Goal: Use online tool/utility: Utilize a website feature to perform a specific function

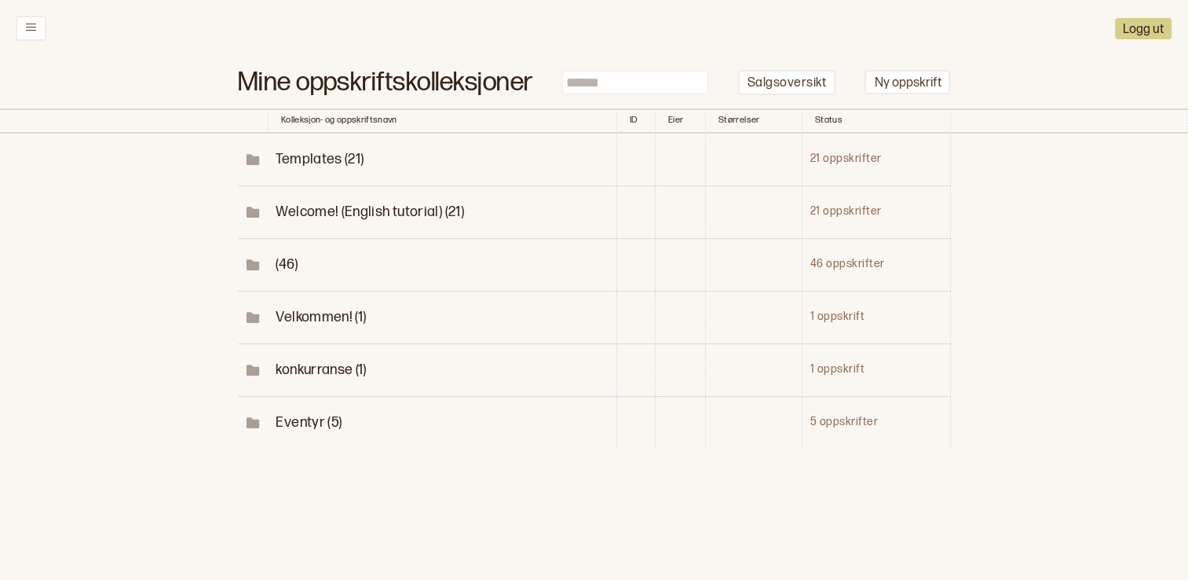
click at [335, 361] on span "konkurranse (1)" at bounding box center [321, 369] width 90 height 16
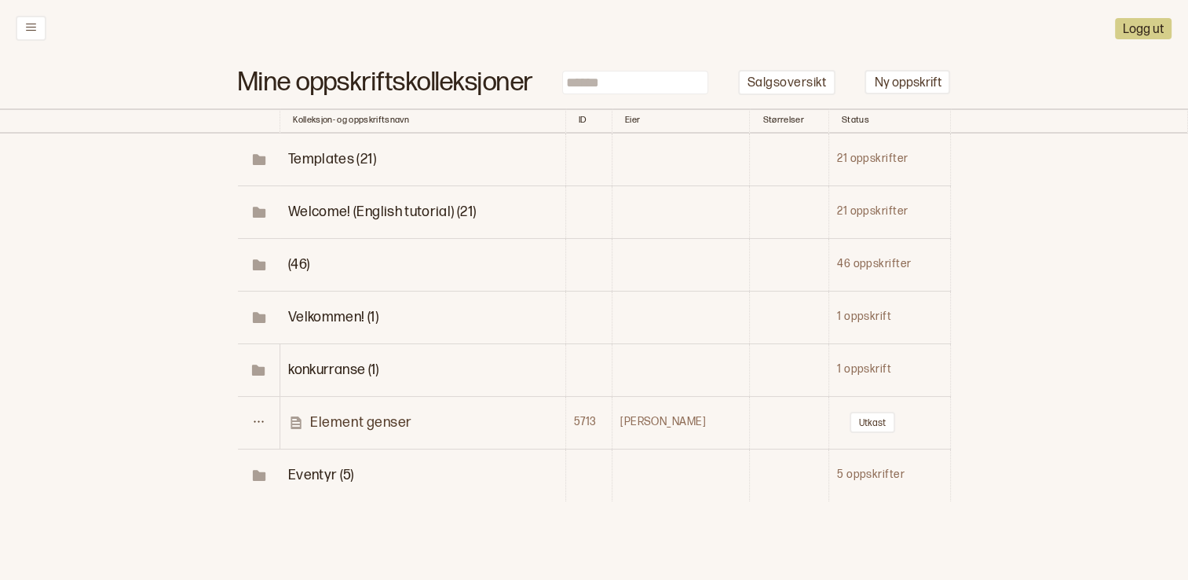
click at [371, 419] on p "Element genser" at bounding box center [361, 422] width 102 height 18
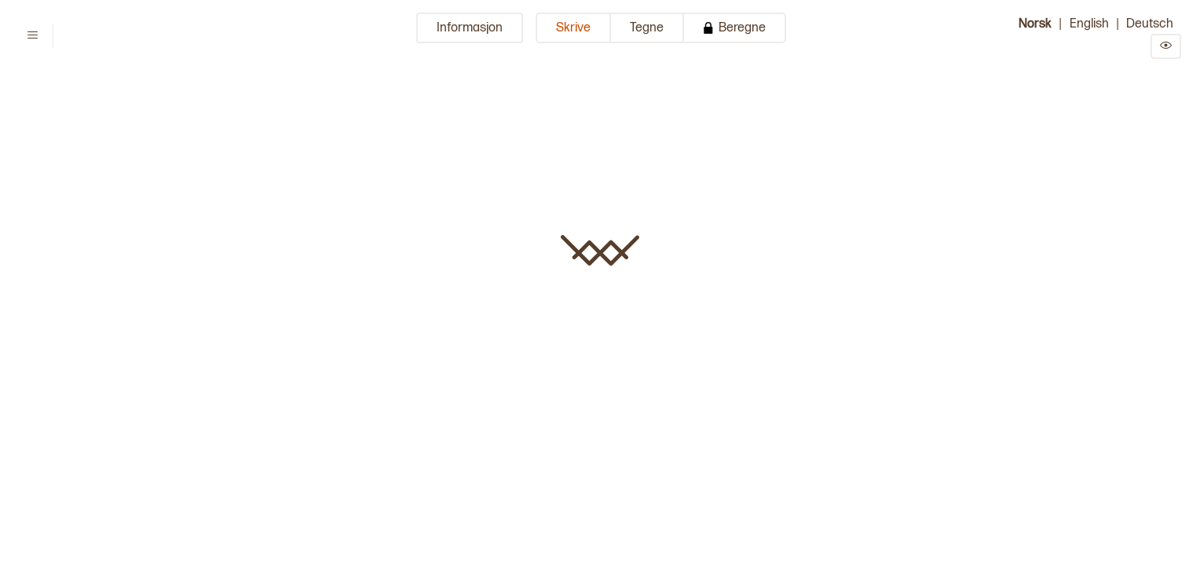
type input "**********"
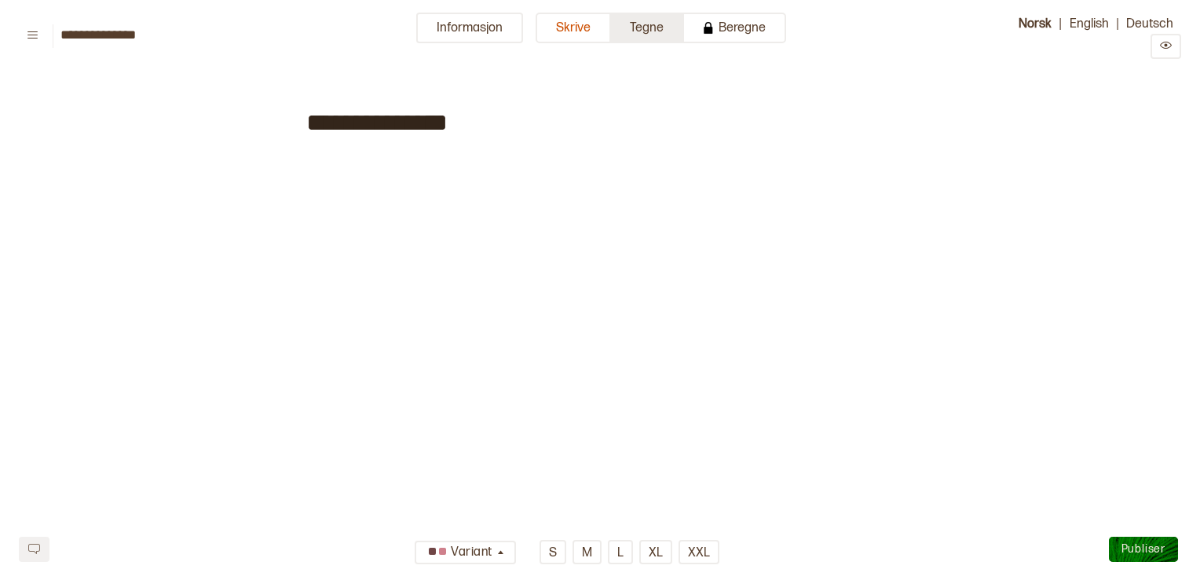
click at [629, 28] on button "Tegne" at bounding box center [647, 28] width 73 height 31
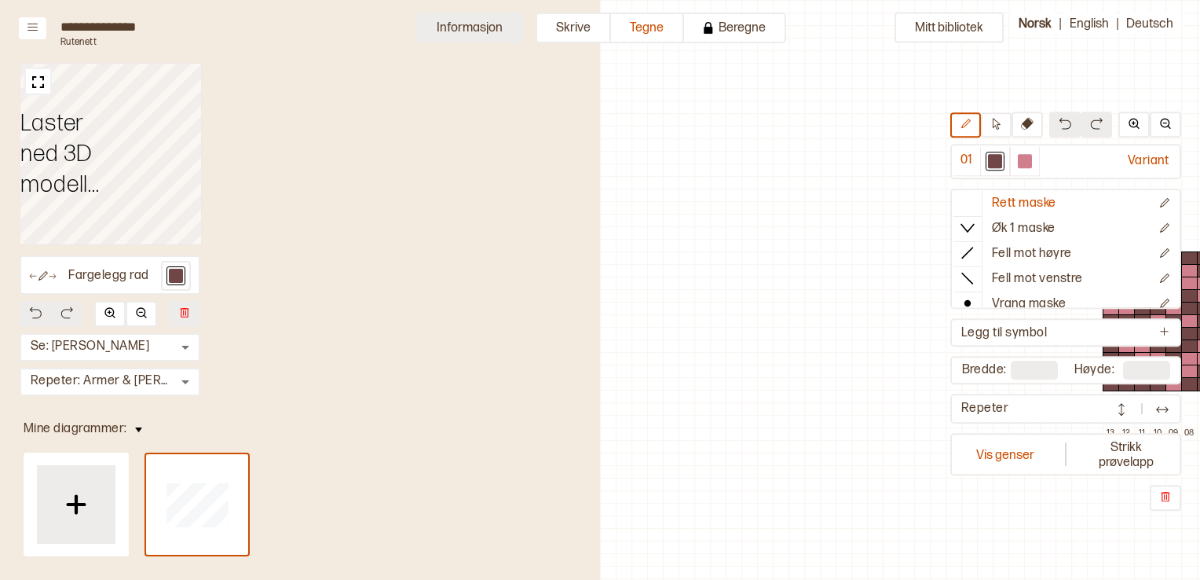
scroll to position [49, 476]
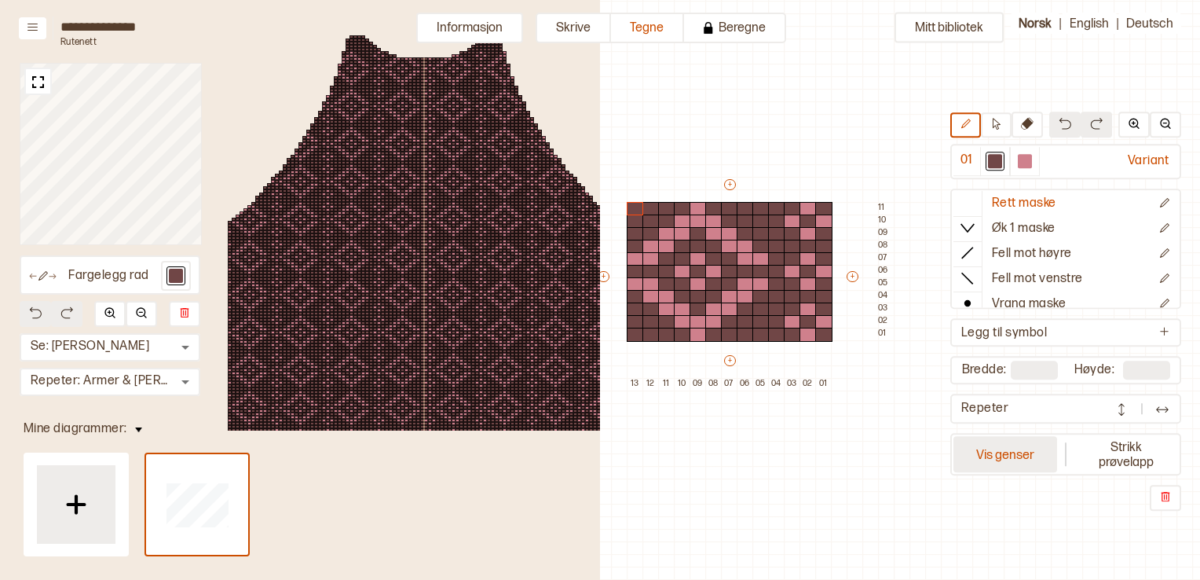
click at [986, 452] on button "Vis genser" at bounding box center [1005, 455] width 104 height 36
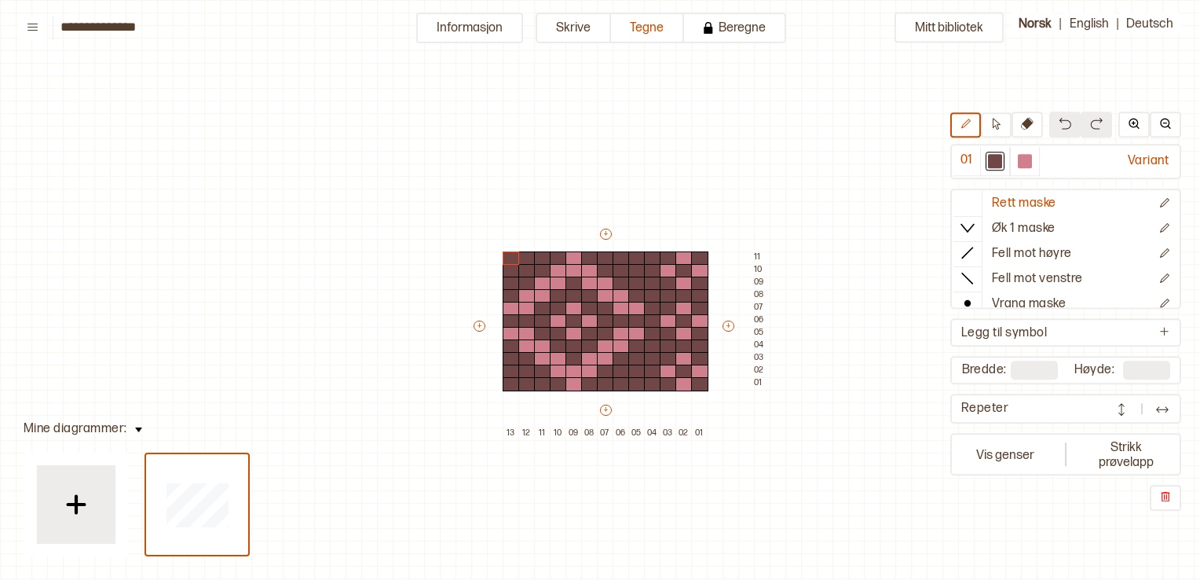
scroll to position [49, 27]
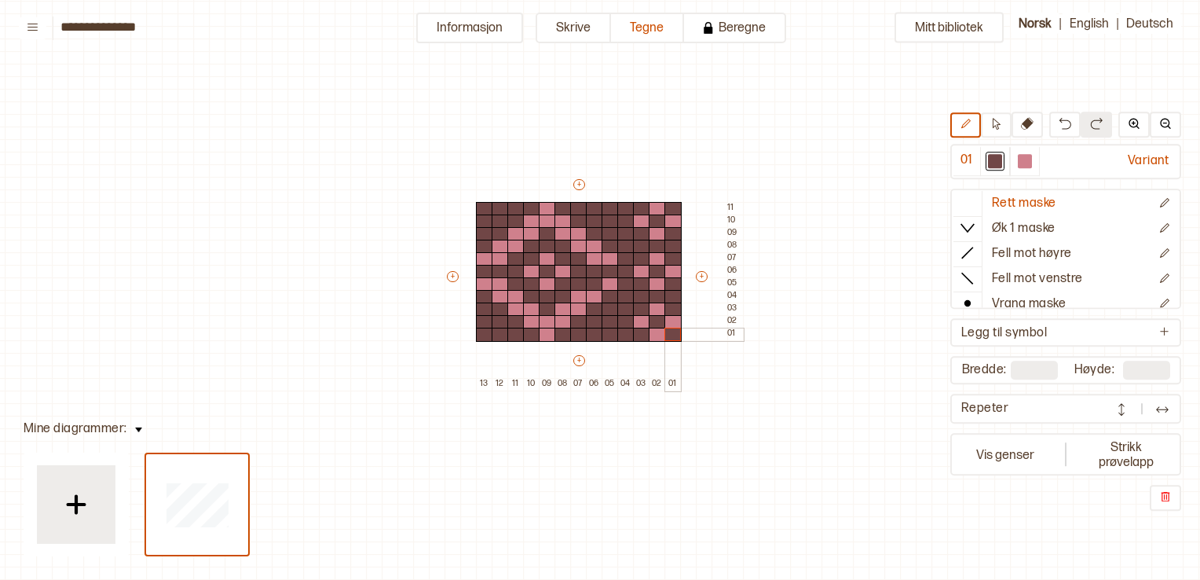
drag, startPoint x: 449, startPoint y: 169, endPoint x: 675, endPoint y: 338, distance: 282.3
click at [675, 338] on div "Mitt bibliotek 01 Variant Rett maske Øk 1 maske Fell mot høyre Fell mot venstre…" at bounding box center [1173, 530] width 2400 height 1159
click at [341, 173] on div "Mitt bibliotek 01 Variant Rett maske Øk 1 maske Fell mot høyre Fell mot venstre…" at bounding box center [1173, 530] width 2400 height 1159
